Goal: Navigation & Orientation: Find specific page/section

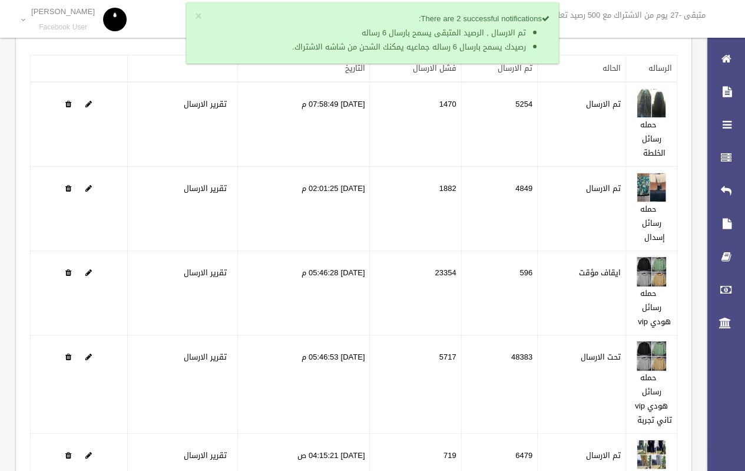
scroll to position [207, 0]
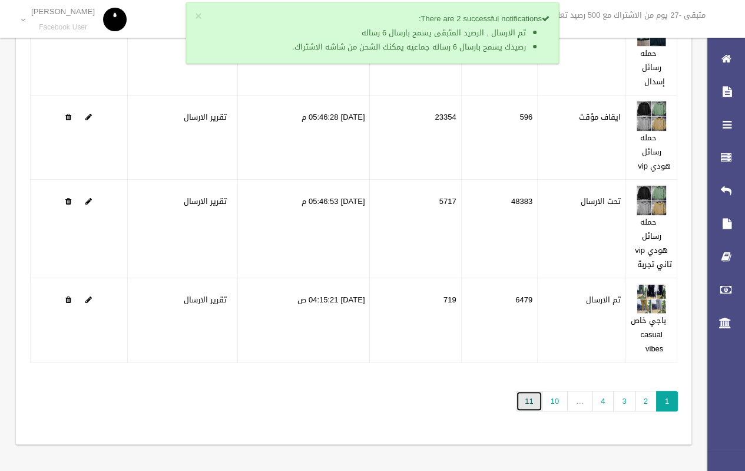
click at [537, 405] on link "11" at bounding box center [529, 401] width 26 height 21
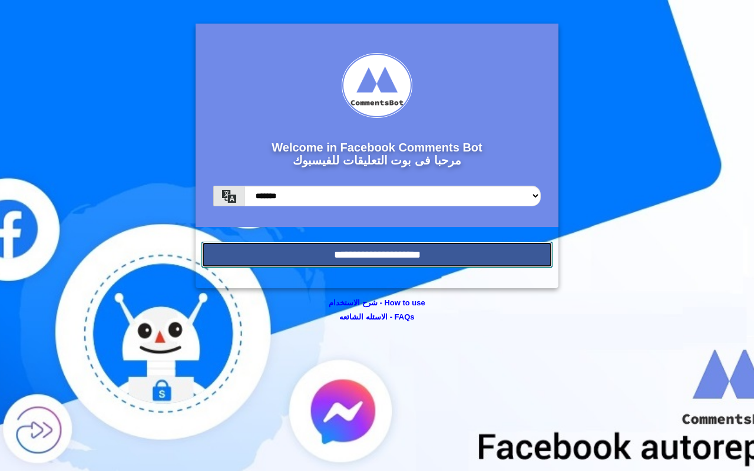
click at [422, 258] on input "**********" at bounding box center [377, 255] width 351 height 26
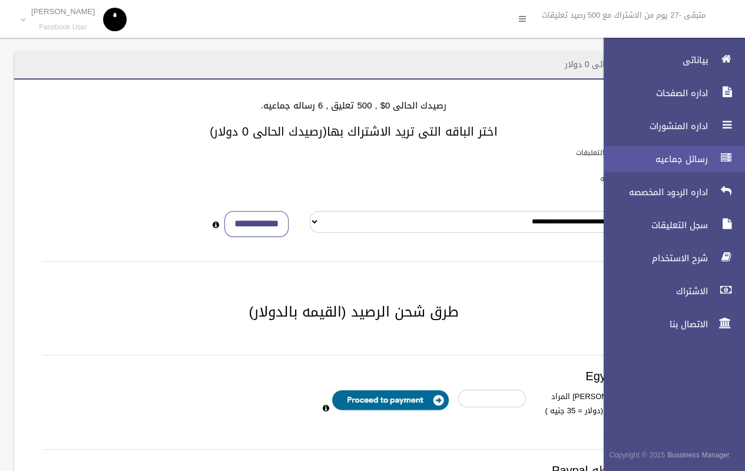
click at [708, 151] on link "رسائل جماعيه" at bounding box center [669, 159] width 151 height 26
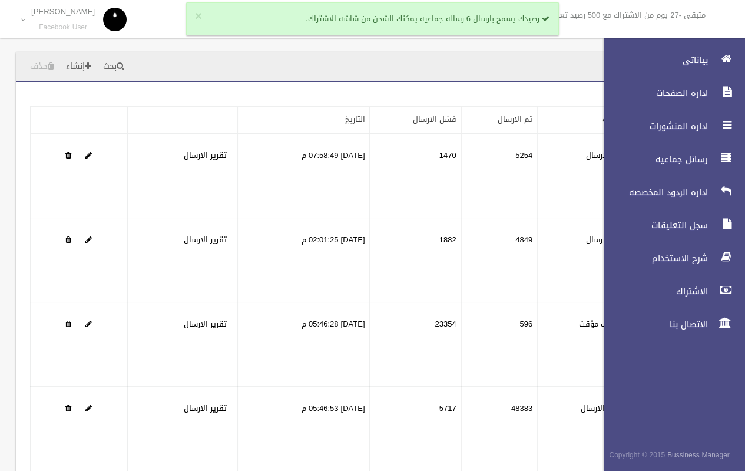
scroll to position [207, 0]
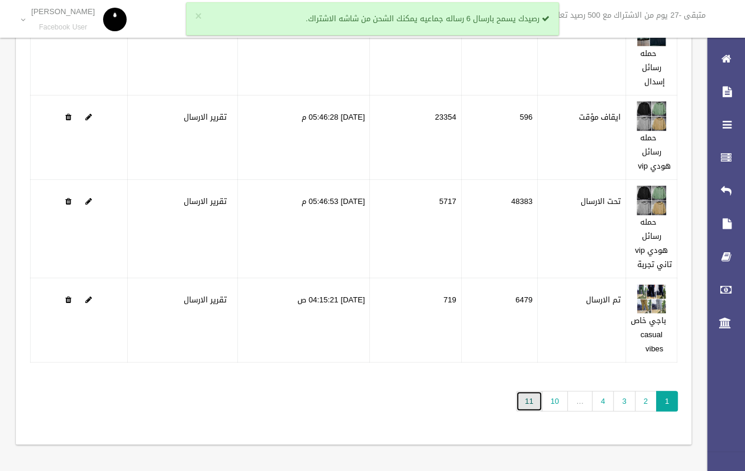
click at [530, 407] on link "11" at bounding box center [529, 401] width 26 height 21
